Goal: Find specific page/section: Find specific page/section

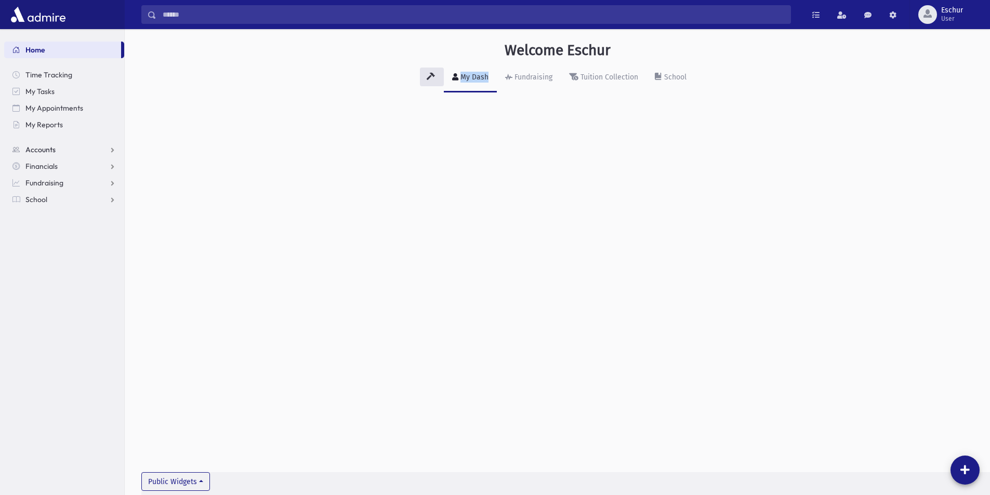
click at [41, 148] on span "Accounts" at bounding box center [40, 149] width 30 height 9
click at [55, 161] on link "Account List" at bounding box center [64, 166] width 120 height 17
click at [46, 150] on span "Accounts" at bounding box center [40, 149] width 30 height 9
click at [71, 169] on span "Account List" at bounding box center [51, 166] width 40 height 9
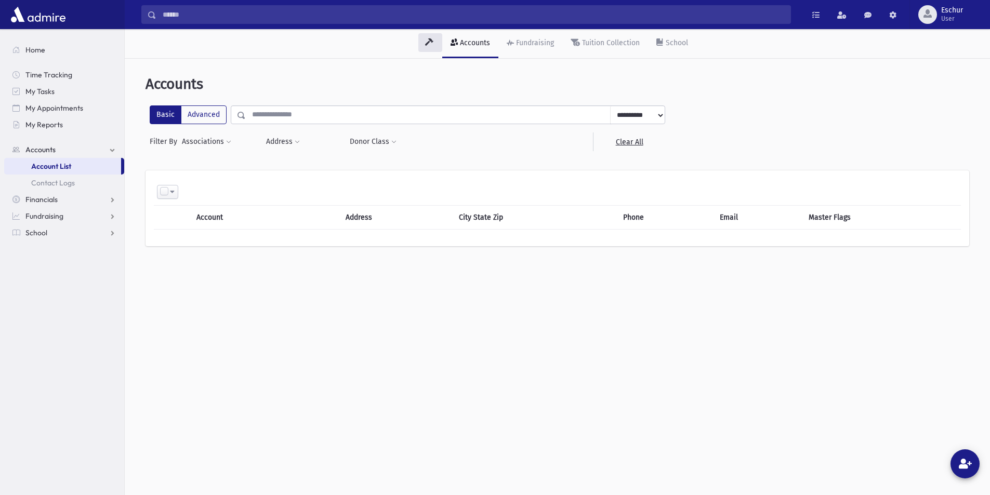
click at [326, 112] on input "text" at bounding box center [428, 114] width 365 height 19
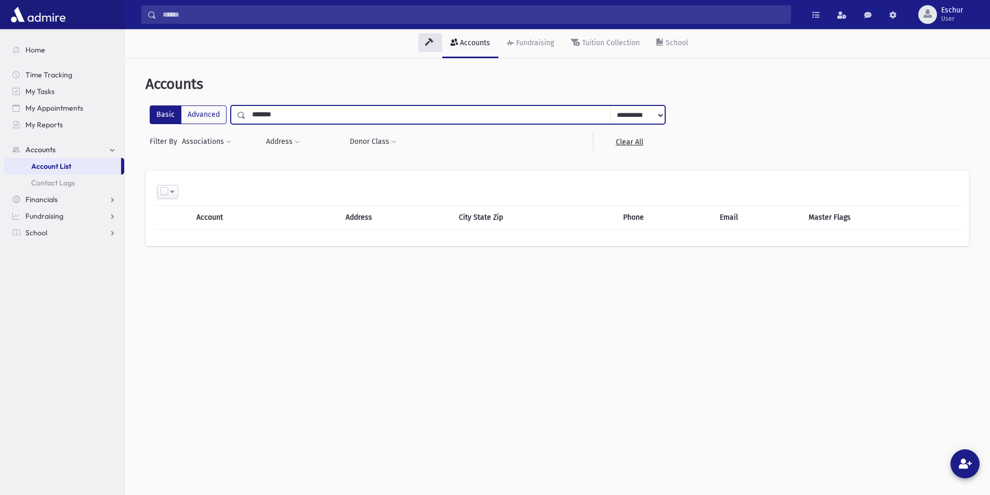
type input "******"
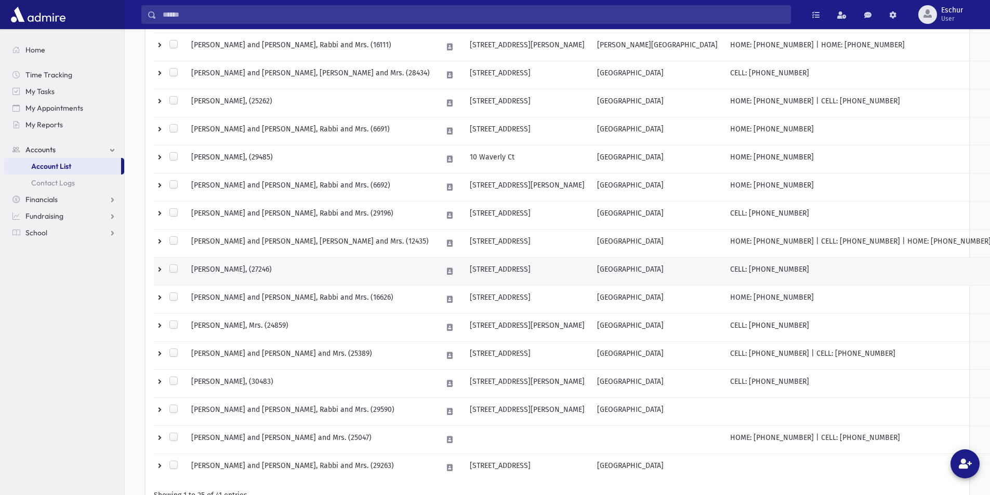
scroll to position [548, 0]
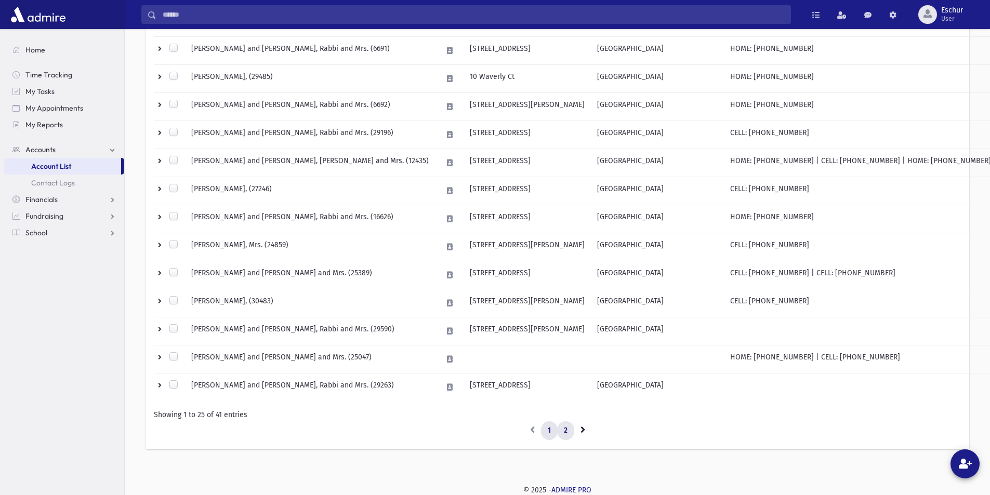
click at [565, 424] on link "2" at bounding box center [565, 430] width 17 height 19
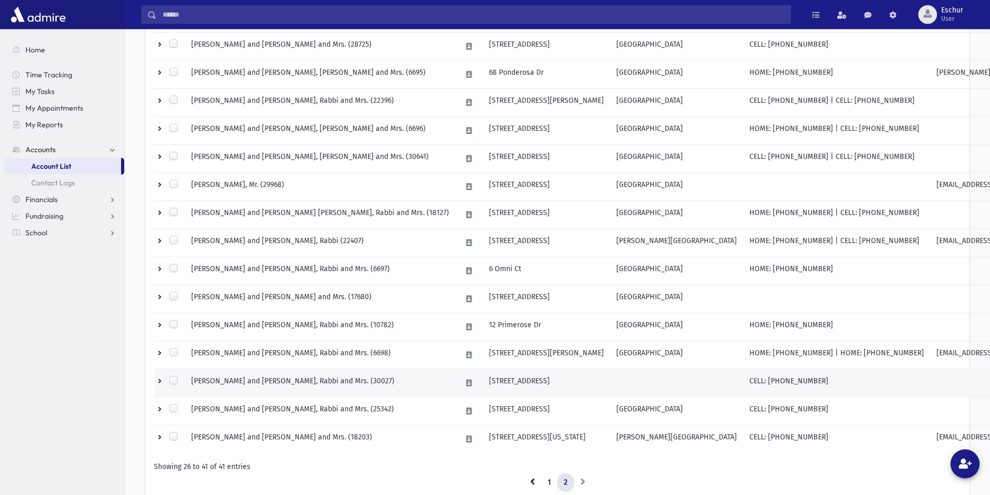
scroll to position [296, 0]
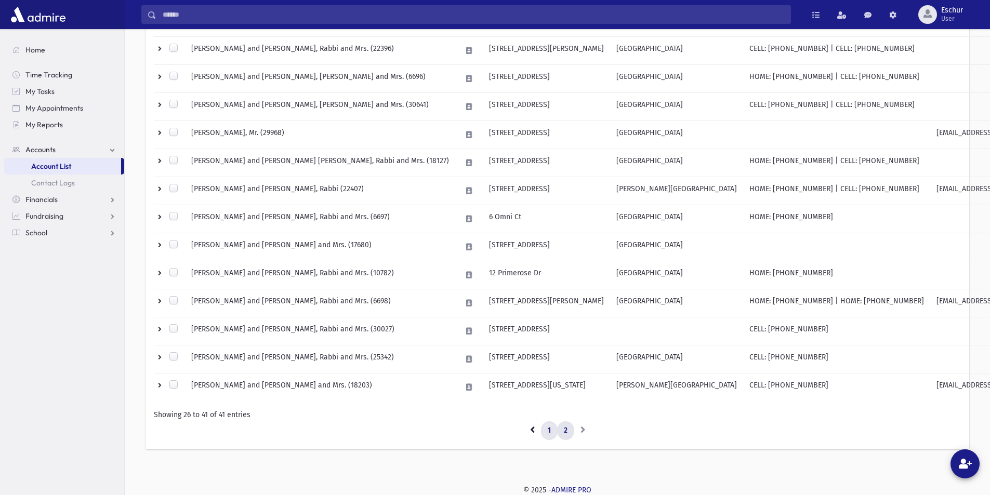
click at [551, 434] on link "1" at bounding box center [549, 430] width 17 height 19
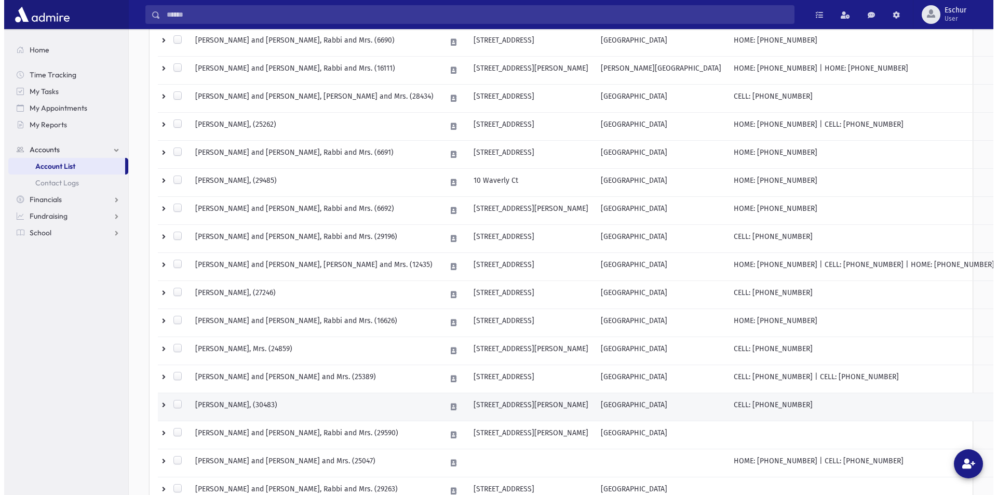
scroll to position [340, 0]
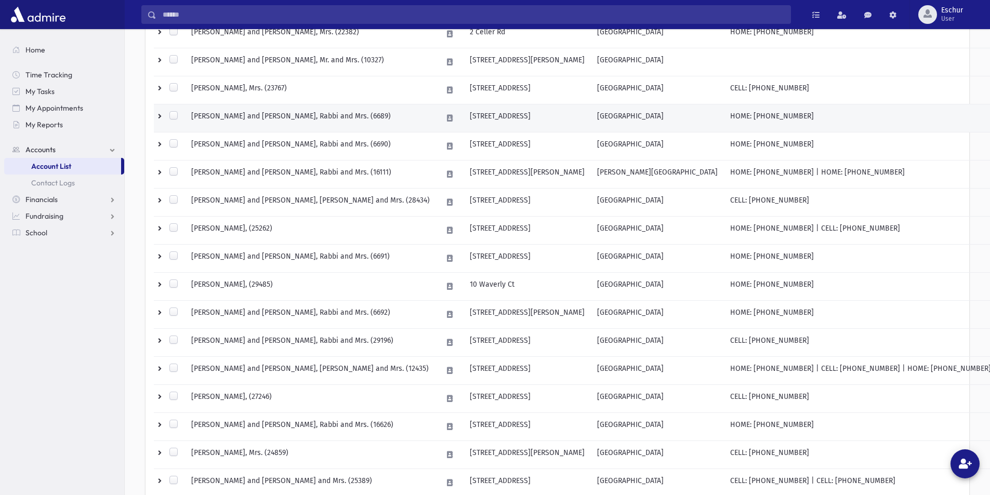
click at [253, 119] on td "KRAMER, Avraham and Dassi, Rabbi and Mrs. (6689)" at bounding box center [310, 118] width 251 height 28
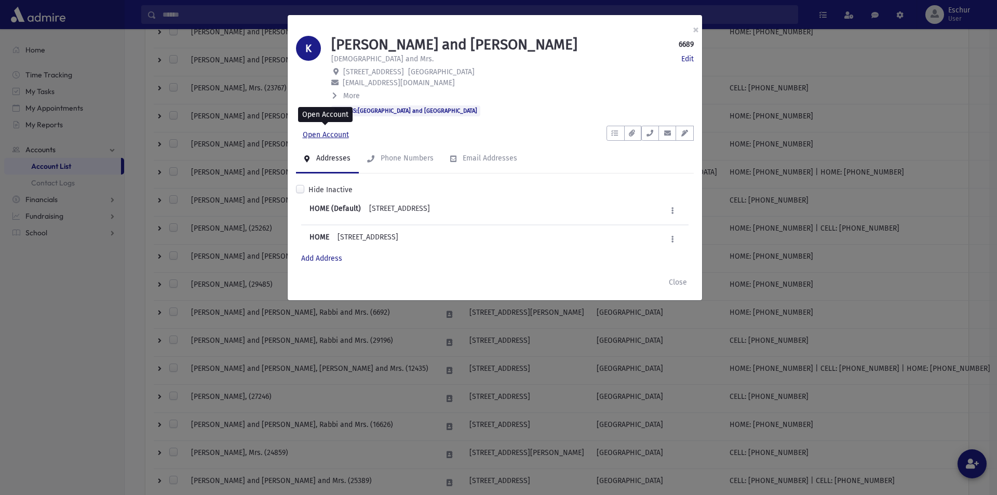
click at [315, 141] on link "Open Account" at bounding box center [326, 135] width 60 height 19
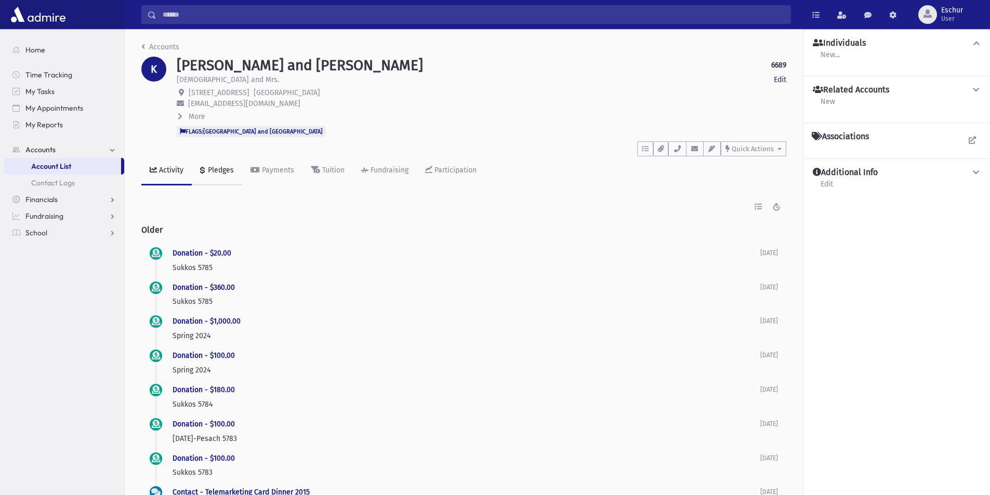
click at [225, 169] on div "Pledges" at bounding box center [220, 170] width 28 height 9
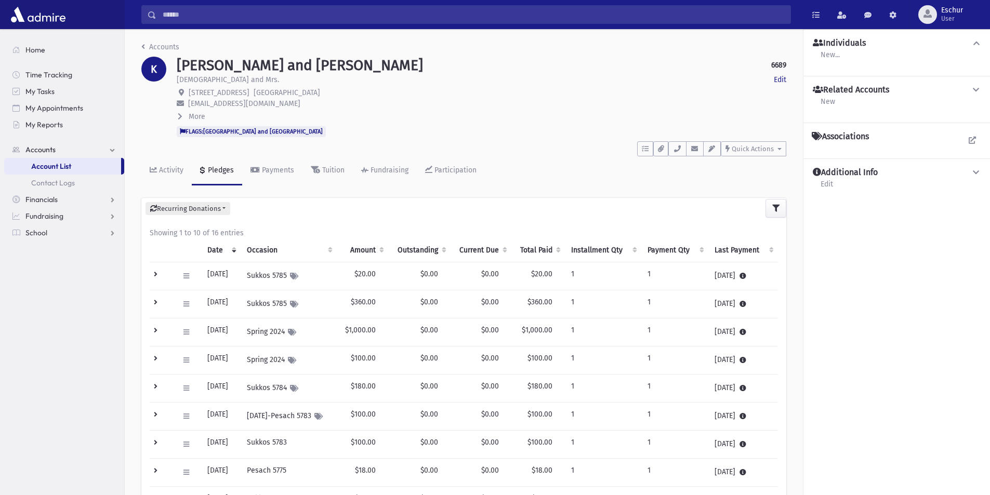
scroll to position [104, 0]
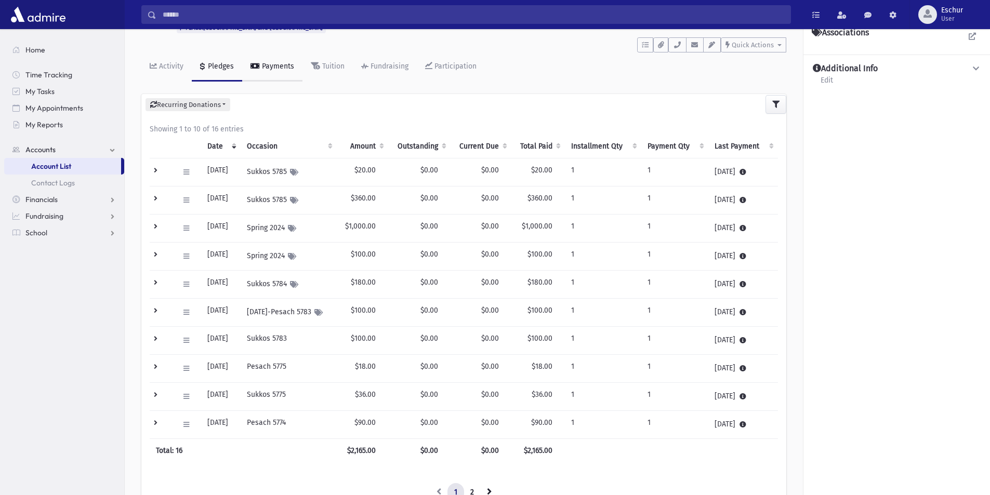
click at [278, 63] on div "Payments" at bounding box center [277, 66] width 34 height 9
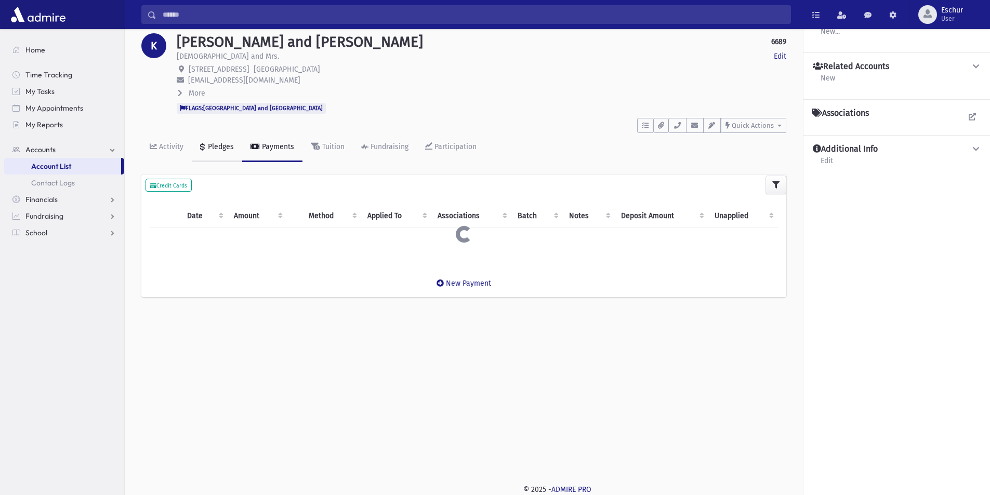
click at [211, 150] on div "Pledges" at bounding box center [220, 146] width 28 height 9
